Goal: Task Accomplishment & Management: Use online tool/utility

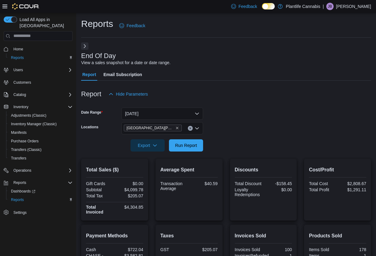
scroll to position [100, 0]
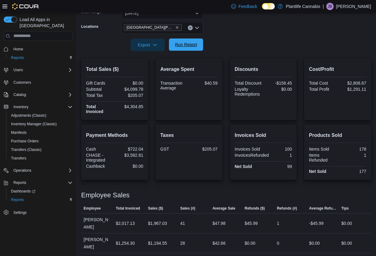
click at [183, 45] on span "Run Report" at bounding box center [186, 45] width 22 height 6
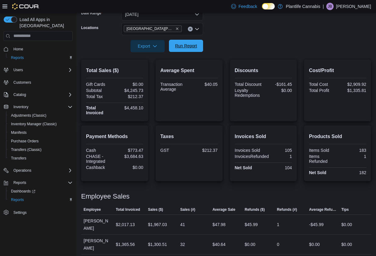
scroll to position [98, 0]
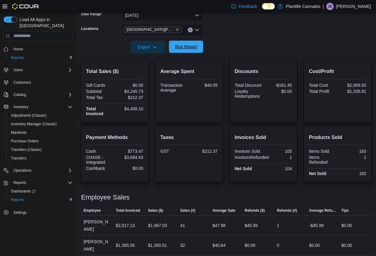
click at [181, 47] on span "Run Report" at bounding box center [186, 47] width 22 height 6
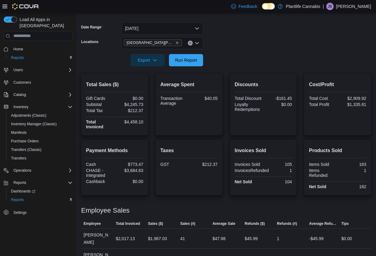
scroll to position [87, 0]
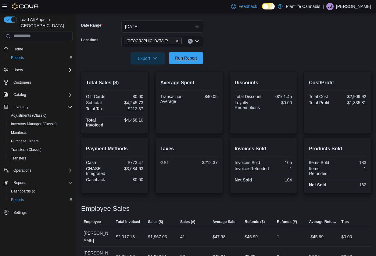
click at [187, 59] on span "Run Report" at bounding box center [186, 58] width 22 height 6
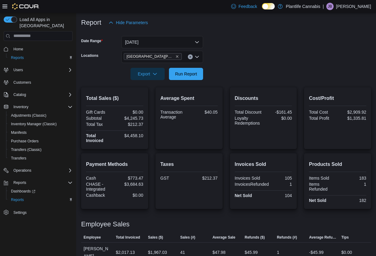
scroll to position [72, 0]
drag, startPoint x: 188, startPoint y: 77, endPoint x: 192, endPoint y: 73, distance: 5.4
click at [189, 76] on span "Run Report" at bounding box center [186, 73] width 27 height 12
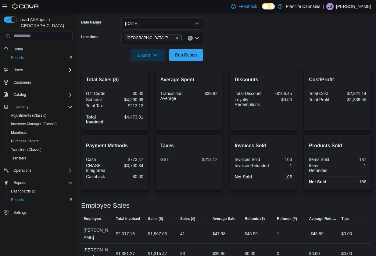
scroll to position [100, 0]
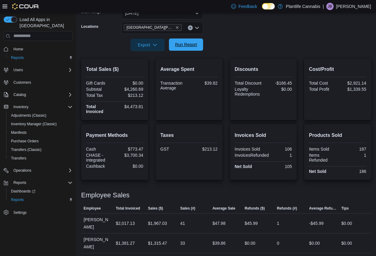
click at [182, 46] on span "Run Report" at bounding box center [186, 45] width 22 height 6
click at [184, 45] on span "Run Report" at bounding box center [186, 45] width 22 height 6
click at [185, 45] on span "Run Report" at bounding box center [186, 45] width 22 height 6
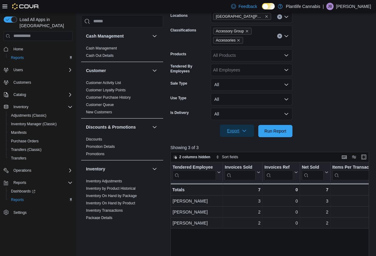
scroll to position [328, 0]
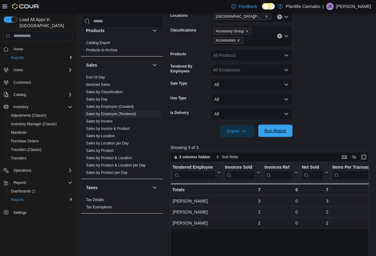
click at [289, 131] on button "Run Report" at bounding box center [276, 131] width 34 height 12
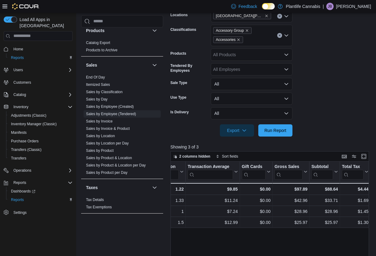
scroll to position [0, 257]
